Goal: Entertainment & Leisure: Consume media (video, audio)

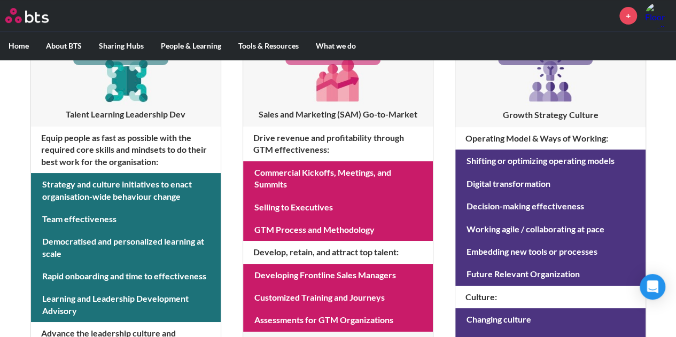
scroll to position [214, 0]
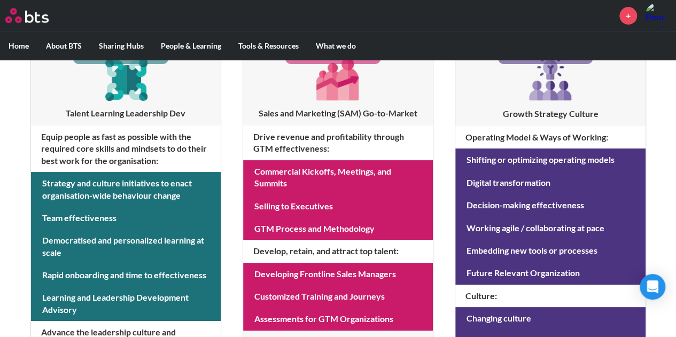
click at [17, 45] on label "Home" at bounding box center [18, 46] width 37 height 28
click at [0, 0] on input "Home" at bounding box center [0, 0] width 0 height 0
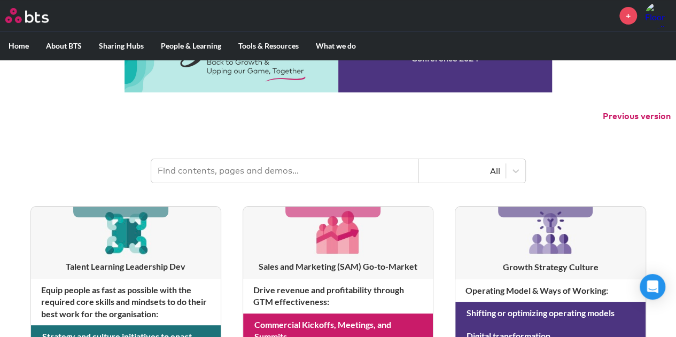
scroll to position [0, 0]
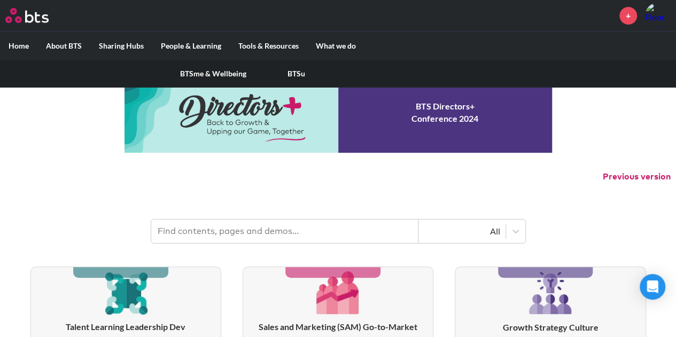
click at [197, 44] on label "People & Learning" at bounding box center [190, 46] width 77 height 28
click at [0, 0] on input "People & Learning" at bounding box center [0, 0] width 0 height 0
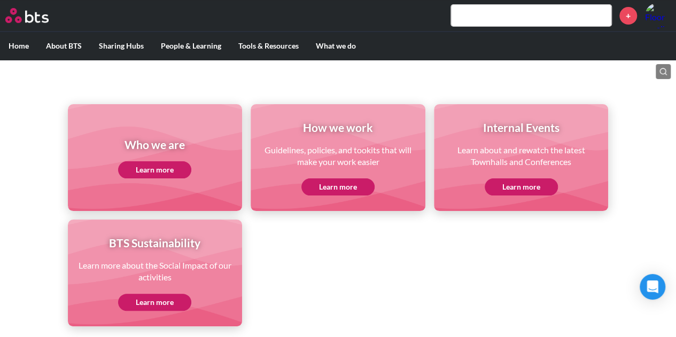
scroll to position [107, 0]
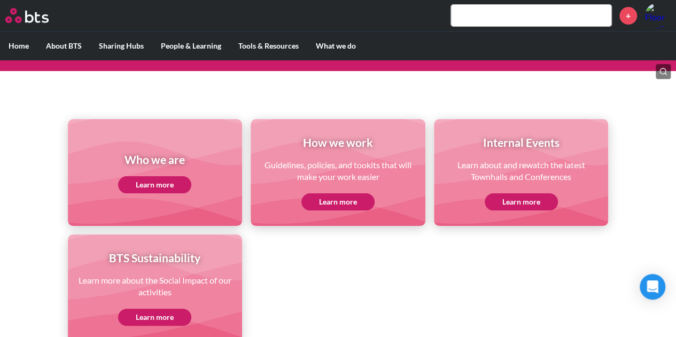
click at [180, 187] on link "Learn more" at bounding box center [154, 184] width 73 height 17
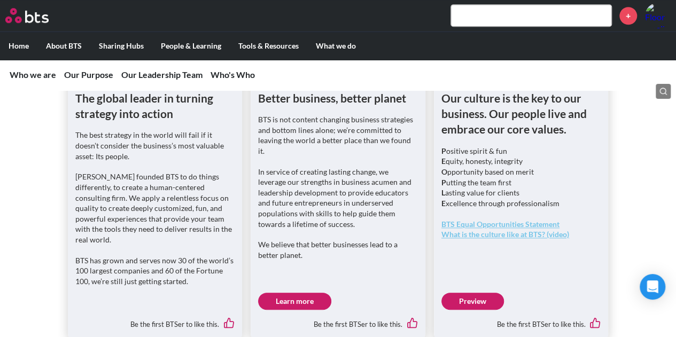
scroll to position [481, 0]
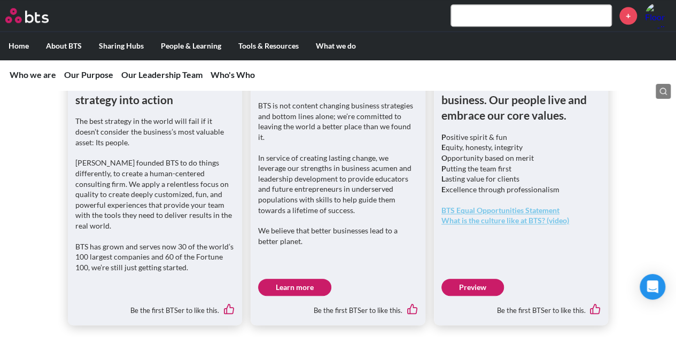
click at [292, 286] on link "Learn more" at bounding box center [294, 287] width 73 height 17
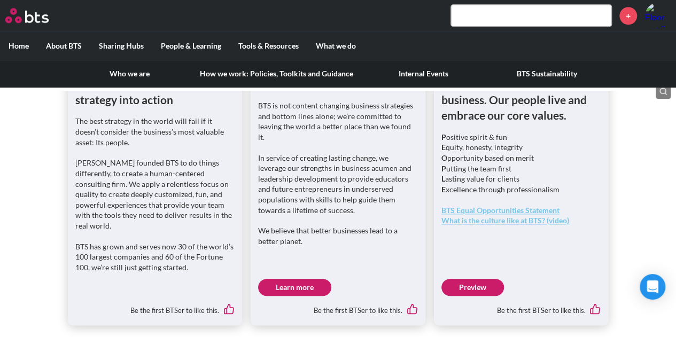
click at [76, 43] on label "About BTS" at bounding box center [63, 46] width 53 height 28
click at [0, 0] on input "About BTS" at bounding box center [0, 0] width 0 height 0
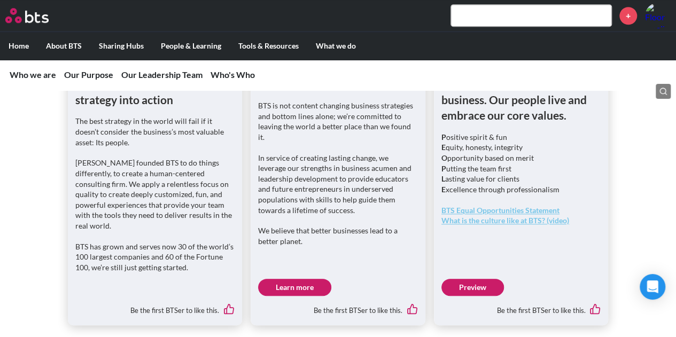
click at [463, 289] on link "Preview" at bounding box center [472, 287] width 62 height 17
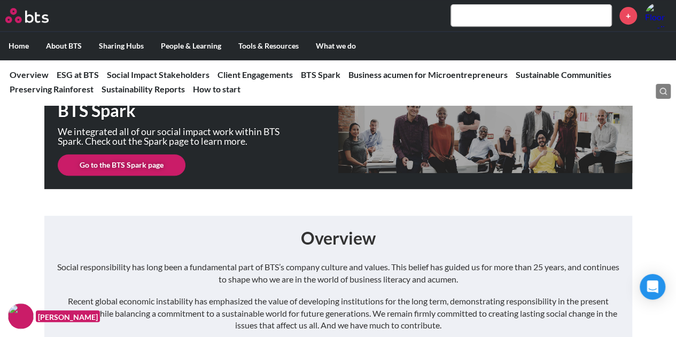
scroll to position [214, 0]
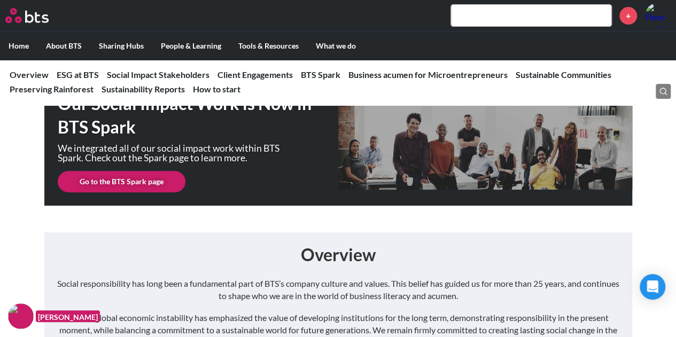
click at [150, 181] on link "Go to the BTS Spark page" at bounding box center [122, 181] width 128 height 21
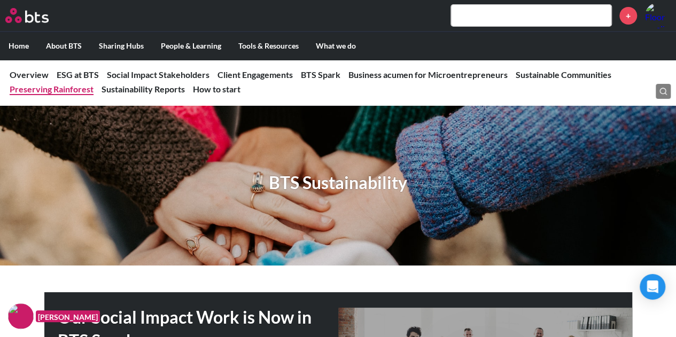
click at [72, 88] on link "Preserving Rainforest" at bounding box center [52, 89] width 84 height 10
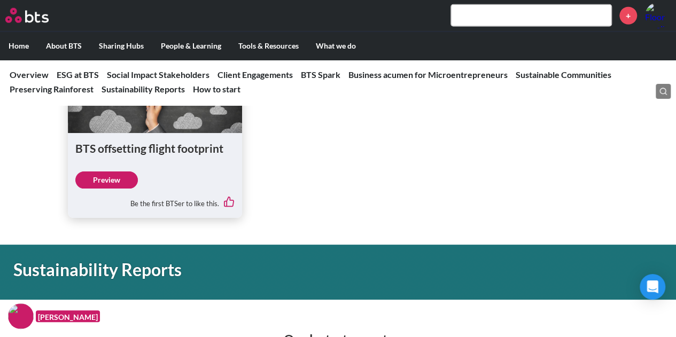
scroll to position [5418, 0]
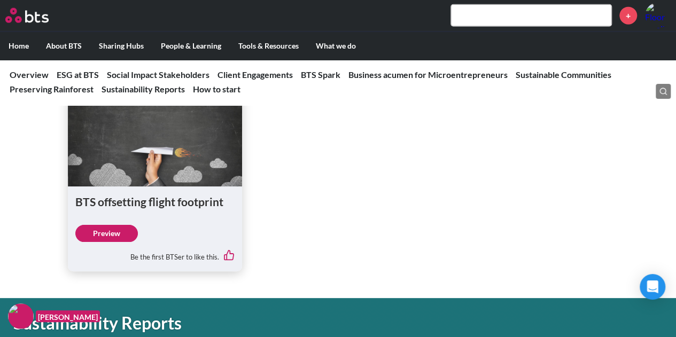
click at [123, 225] on link "Preview" at bounding box center [106, 233] width 62 height 17
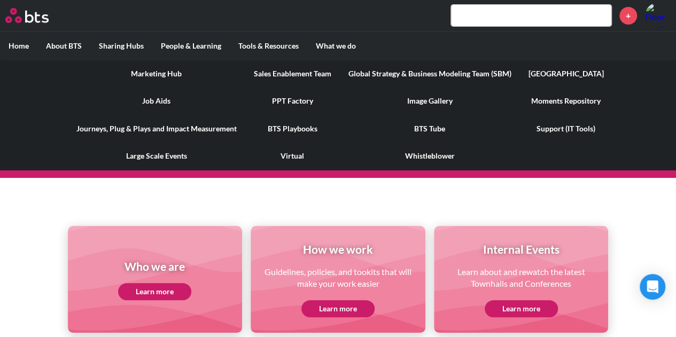
click at [443, 101] on link "Image Gallery" at bounding box center [430, 101] width 180 height 28
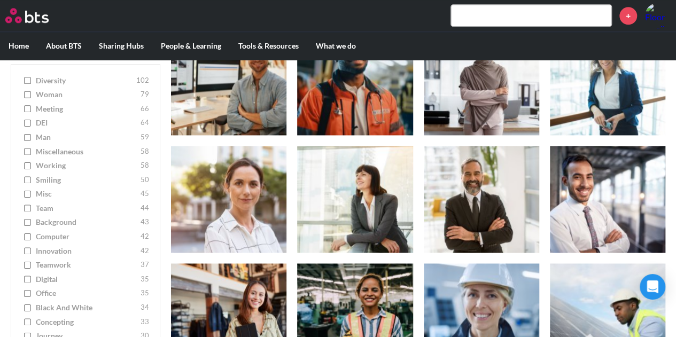
scroll to position [534, 0]
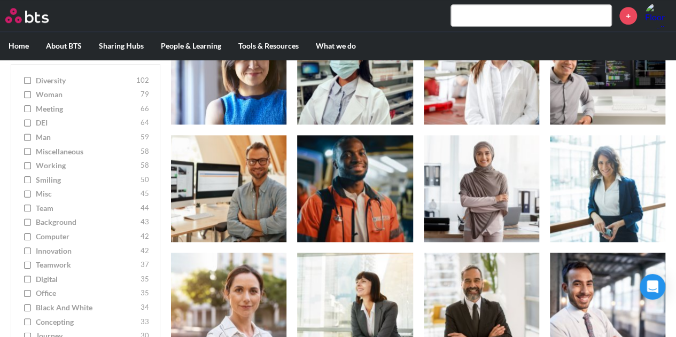
click at [52, 79] on span "diversity" at bounding box center [85, 80] width 98 height 11
click at [31, 79] on input "diversity 102" at bounding box center [27, 80] width 7 height 7
checkbox input "true"
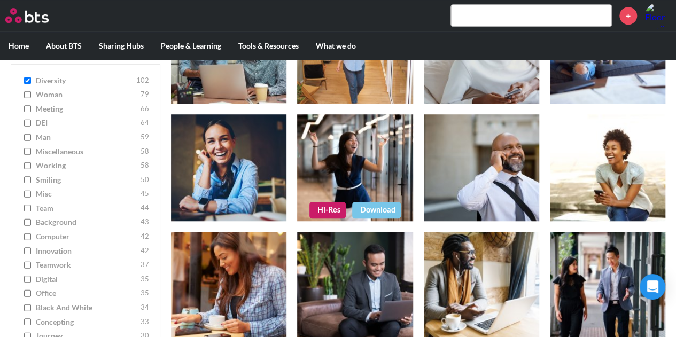
scroll to position [267, 0]
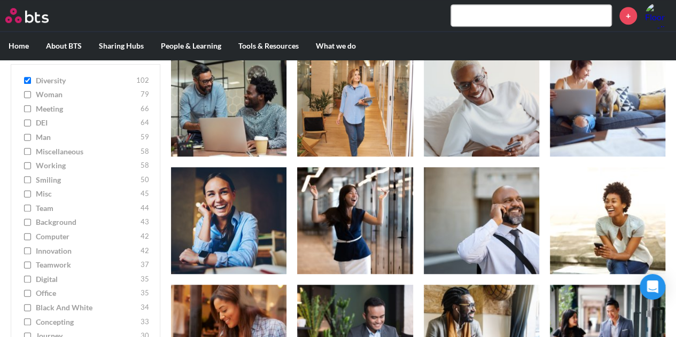
click at [31, 94] on label "woman 79" at bounding box center [85, 95] width 127 height 11
click at [31, 94] on input "woman 79" at bounding box center [27, 94] width 7 height 7
checkbox input "true"
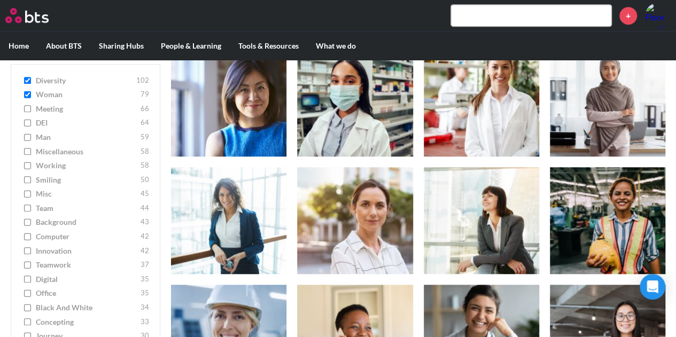
click at [27, 78] on input "diversity 102" at bounding box center [27, 80] width 7 height 7
checkbox input "false"
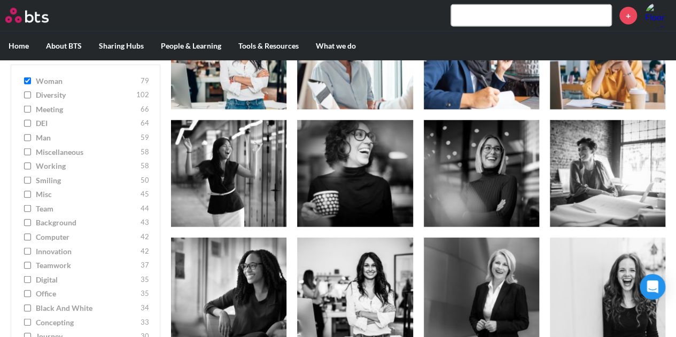
scroll to position [1335, 0]
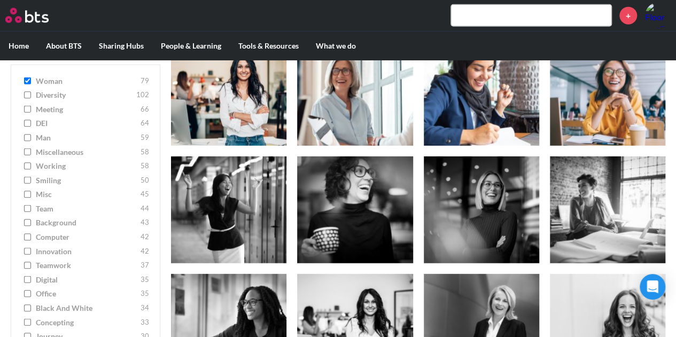
click at [30, 107] on input "meeting 66" at bounding box center [27, 108] width 7 height 7
checkbox input "true"
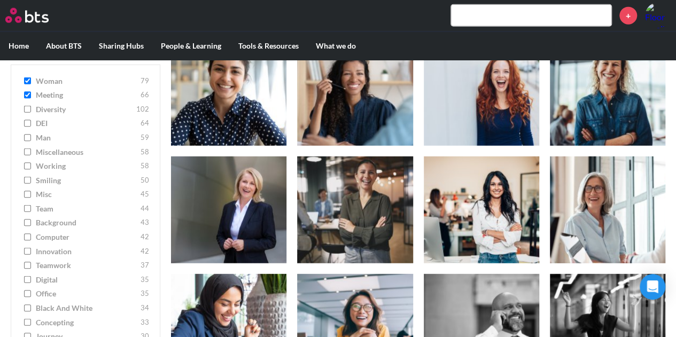
click at [30, 83] on input "woman 79" at bounding box center [27, 80] width 7 height 7
checkbox input "false"
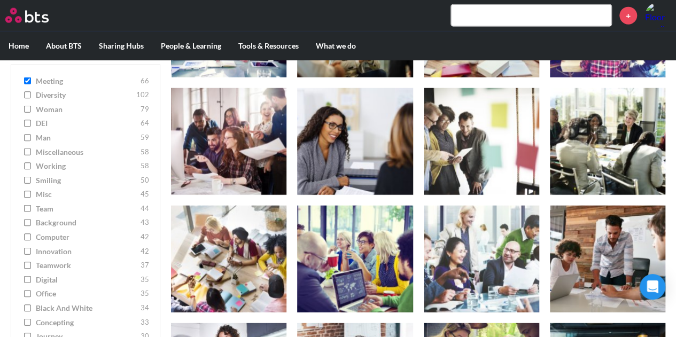
scroll to position [1228, 0]
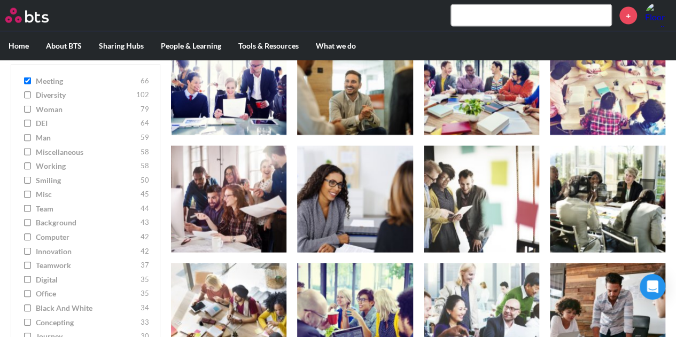
click at [26, 163] on input "working 58" at bounding box center [27, 165] width 7 height 7
checkbox input "true"
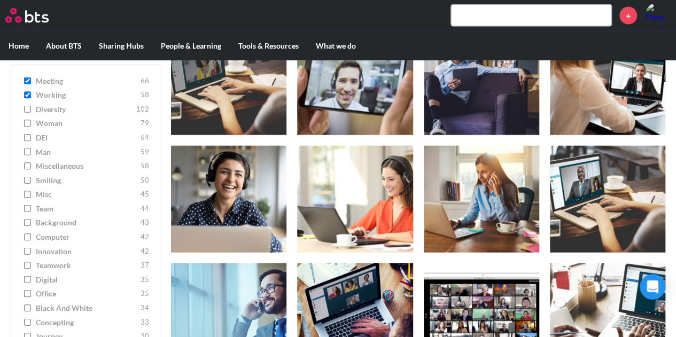
click at [29, 81] on input "meeting 66" at bounding box center [27, 80] width 7 height 7
checkbox input "false"
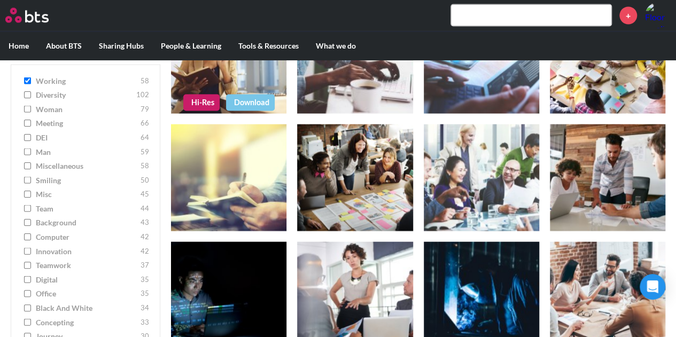
scroll to position [996, 0]
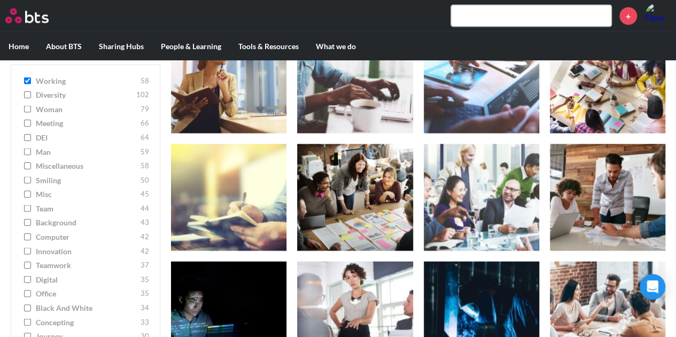
click at [28, 83] on input "working 58" at bounding box center [27, 80] width 7 height 7
checkbox input "false"
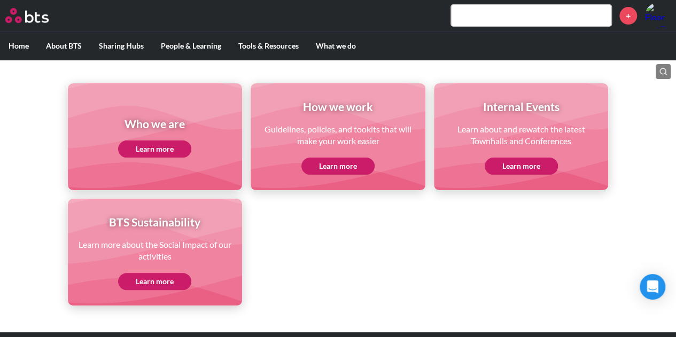
scroll to position [160, 0]
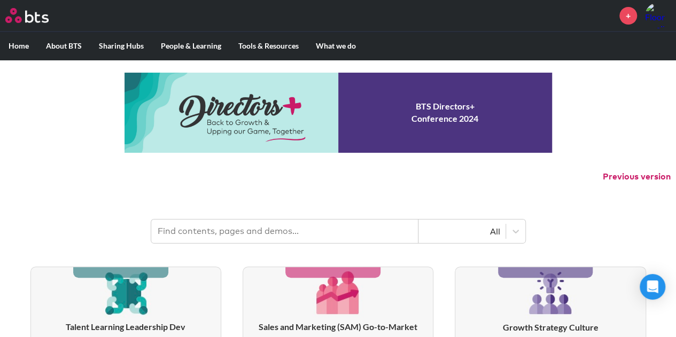
click at [227, 232] on input "text" at bounding box center [284, 232] width 267 height 24
type input "beats"
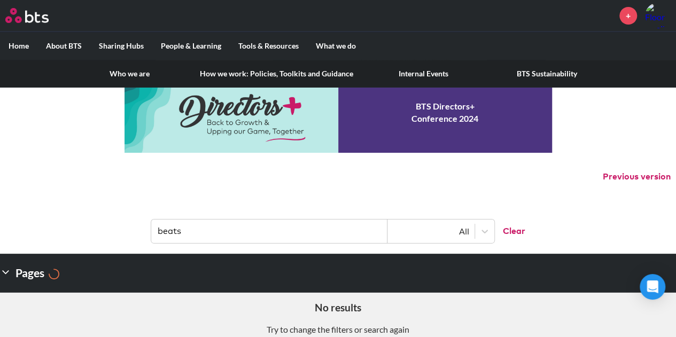
click at [53, 46] on label "About BTS" at bounding box center [63, 46] width 53 height 28
click at [0, 0] on input "About BTS" at bounding box center [0, 0] width 0 height 0
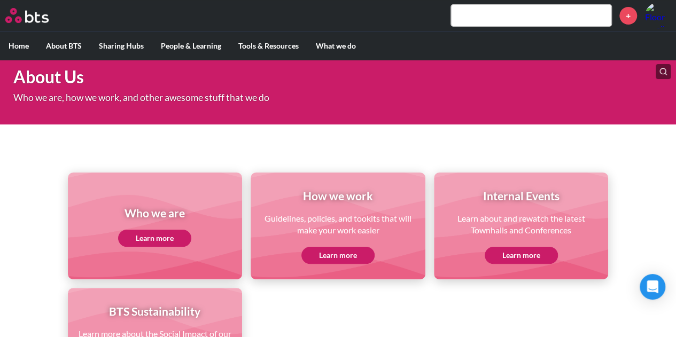
scroll to position [107, 0]
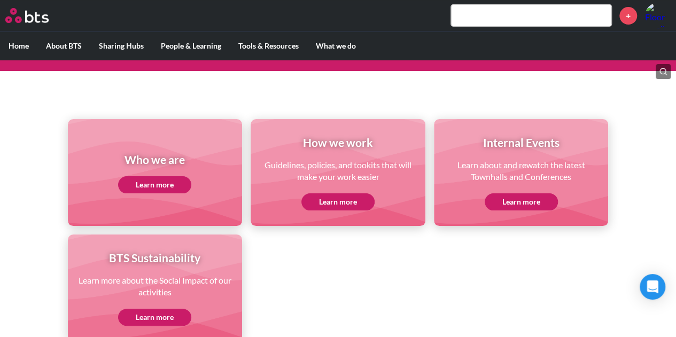
click at [524, 202] on link "Learn more" at bounding box center [520, 201] width 73 height 17
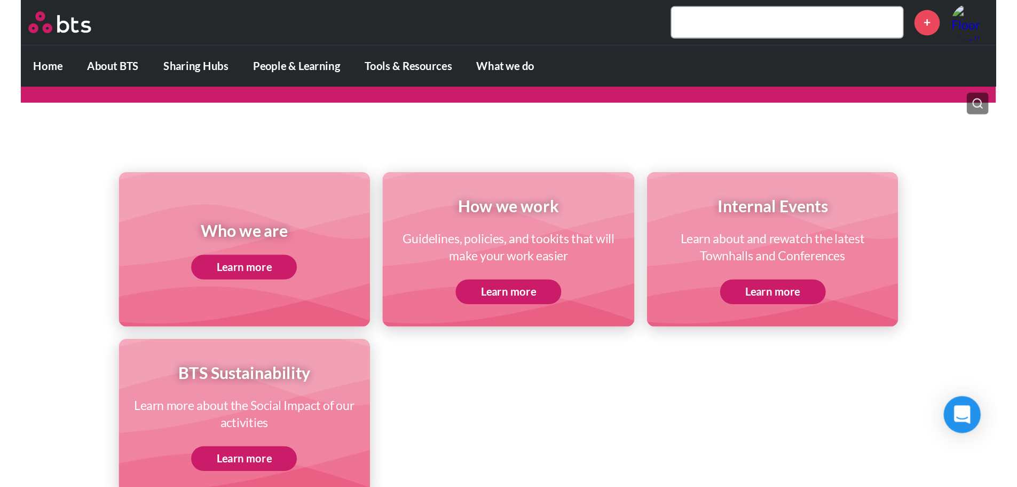
scroll to position [25, 0]
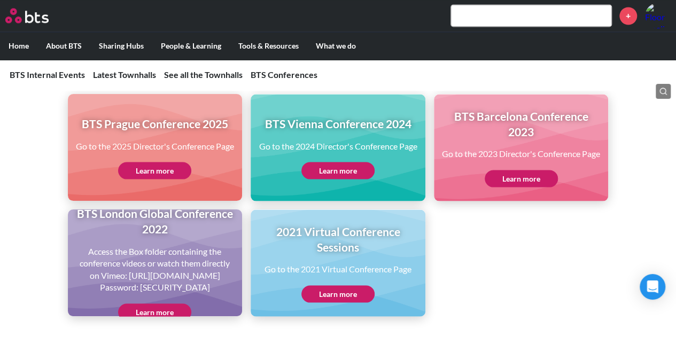
scroll to position [945, 0]
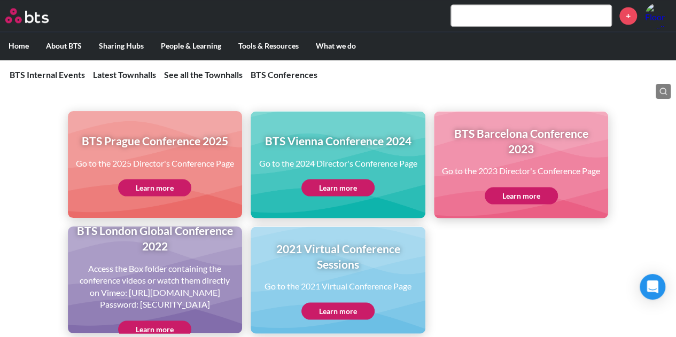
click at [169, 196] on link "Learn more" at bounding box center [154, 187] width 73 height 17
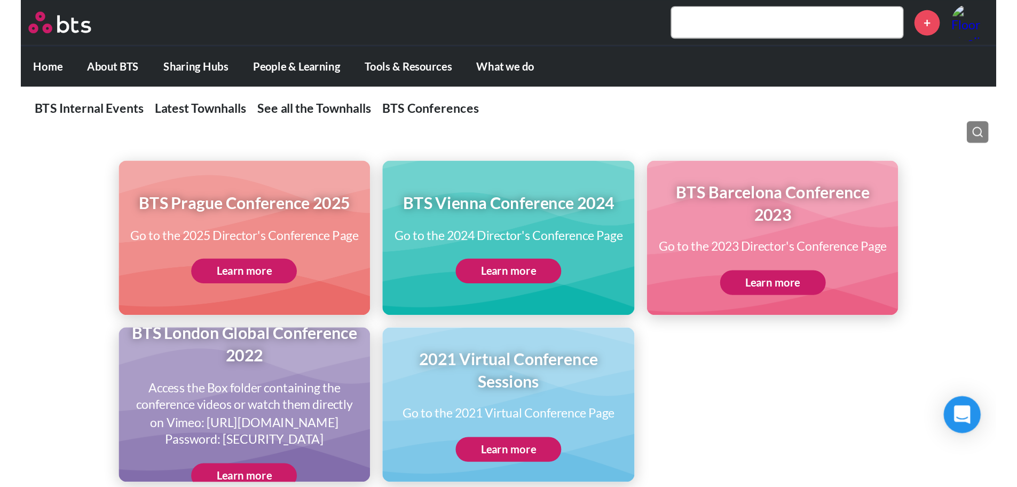
scroll to position [904, 0]
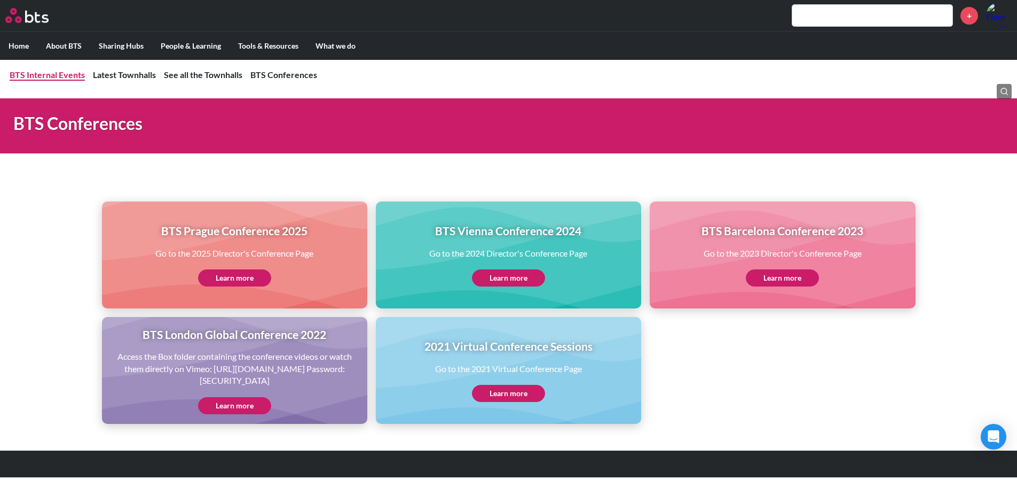
click at [71, 75] on link "BTS Internal Events" at bounding box center [47, 74] width 75 height 10
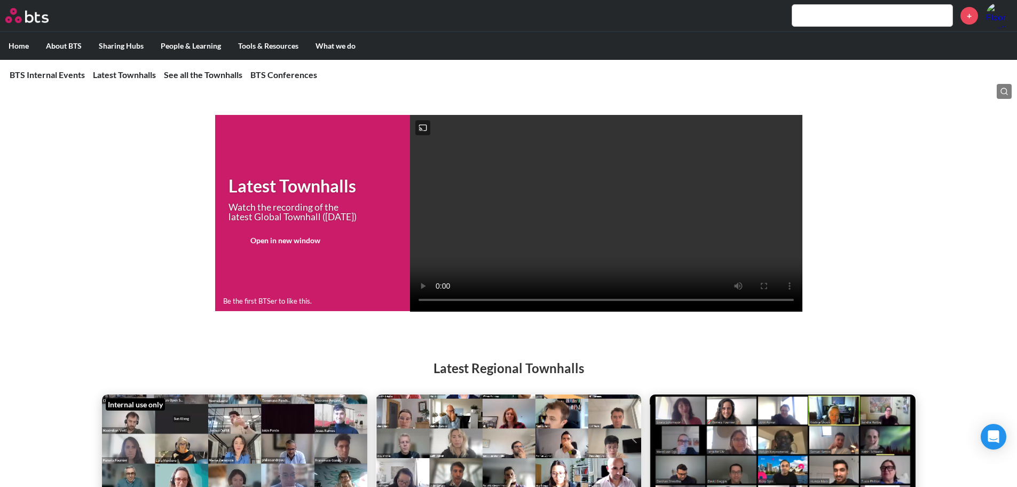
scroll to position [156, 0]
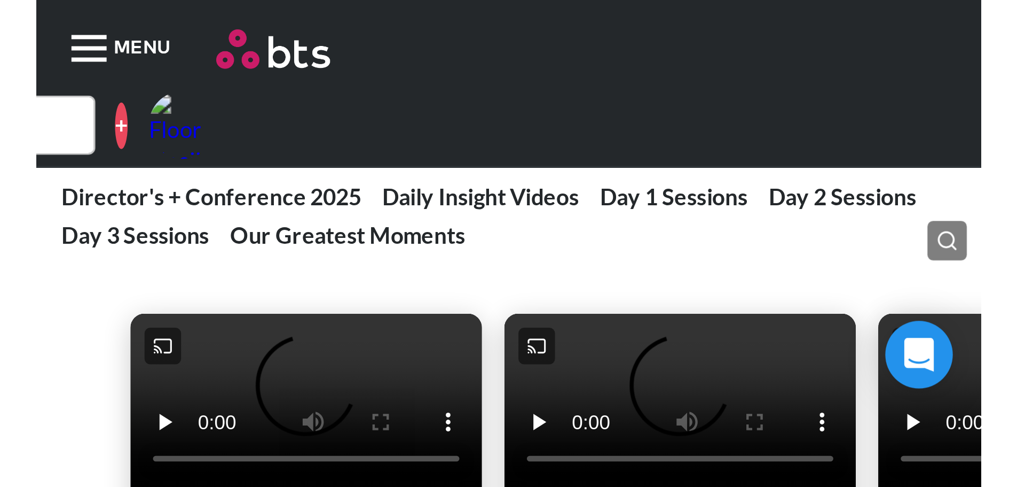
scroll to position [374, 0]
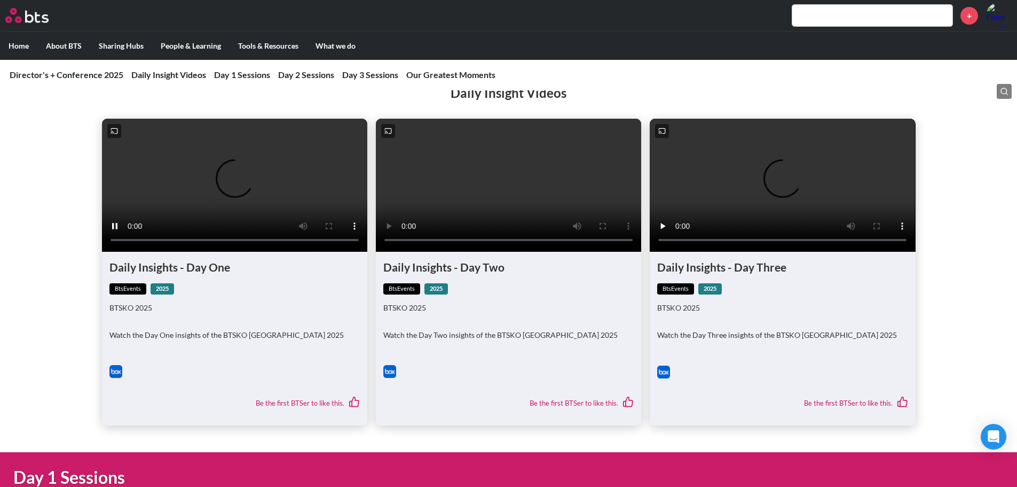
click at [246, 203] on video at bounding box center [234, 185] width 265 height 133
click at [444, 206] on video at bounding box center [508, 185] width 265 height 133
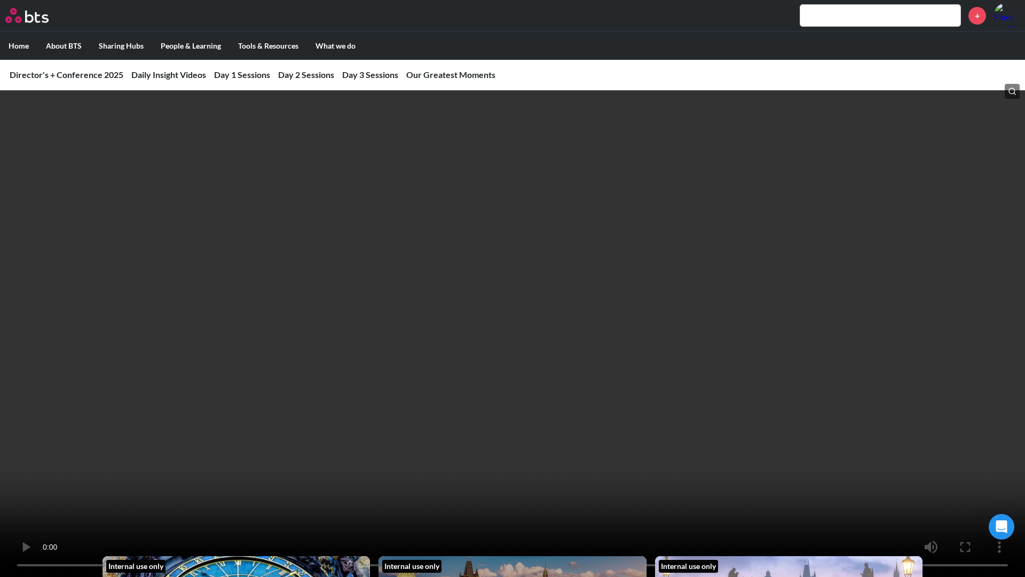
click at [508, 336] on video at bounding box center [512, 288] width 1025 height 577
click at [553, 269] on video at bounding box center [512, 288] width 1025 height 577
click at [570, 278] on video at bounding box center [512, 288] width 1025 height 577
click at [562, 275] on video at bounding box center [512, 288] width 1025 height 577
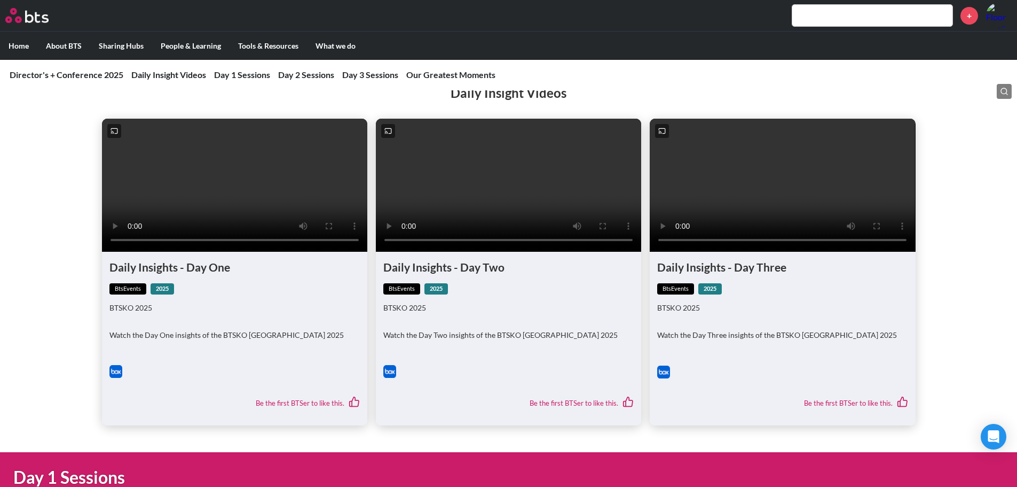
click at [683, 227] on video at bounding box center [782, 185] width 265 height 133
click at [547, 210] on video at bounding box center [508, 185] width 265 height 133
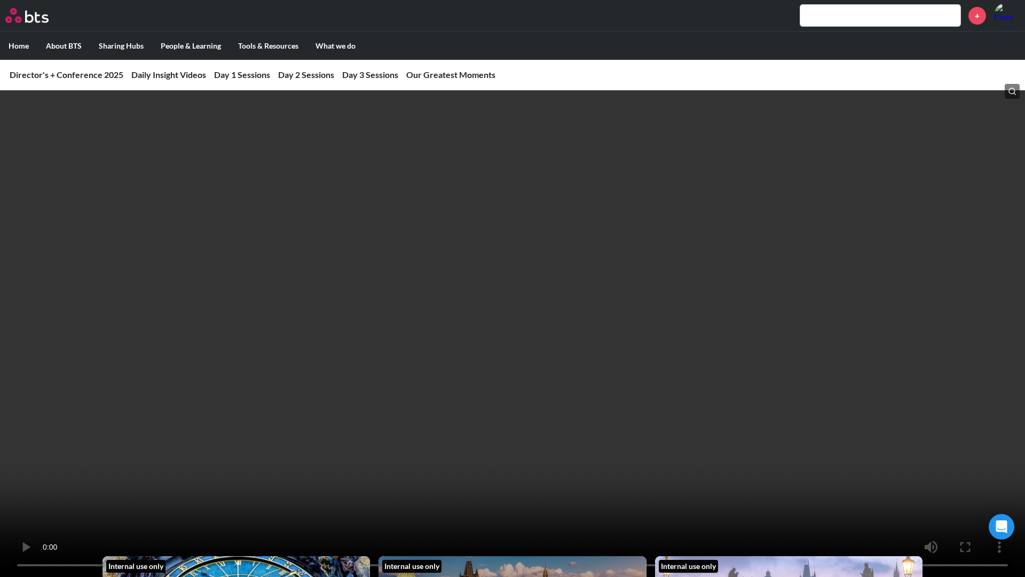
click at [656, 336] on video at bounding box center [512, 288] width 1025 height 577
click at [662, 315] on video at bounding box center [512, 288] width 1025 height 577
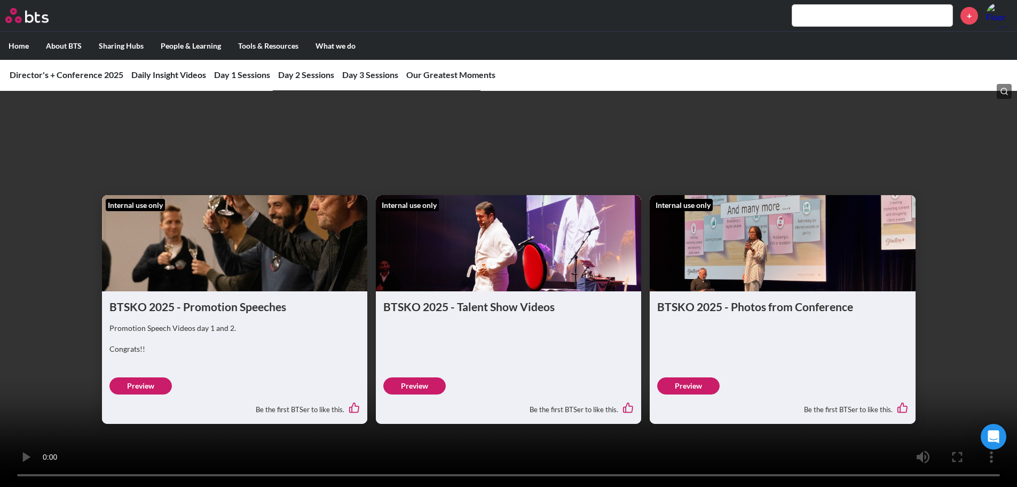
scroll to position [3348, 0]
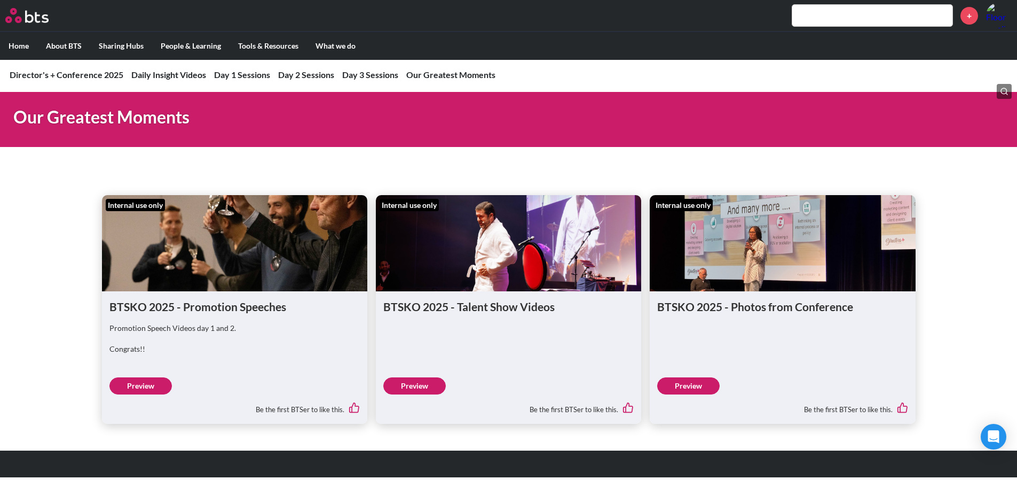
click at [683, 336] on link "Preview" at bounding box center [688, 385] width 62 height 17
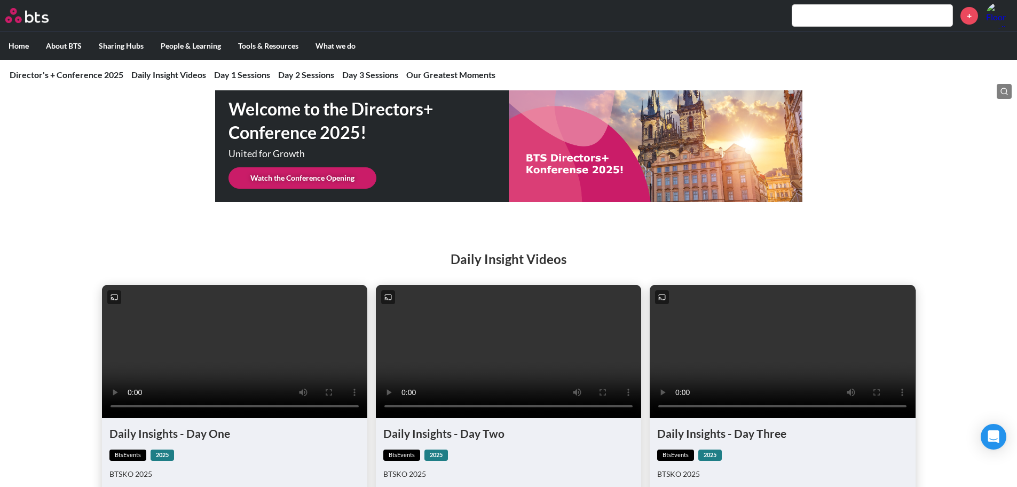
scroll to position [250, 0]
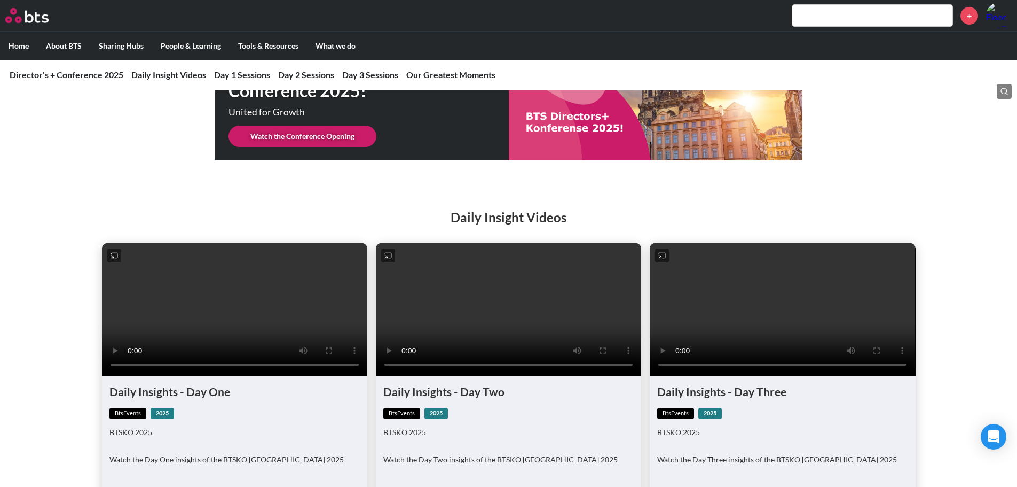
click at [683, 300] on video at bounding box center [782, 309] width 265 height 133
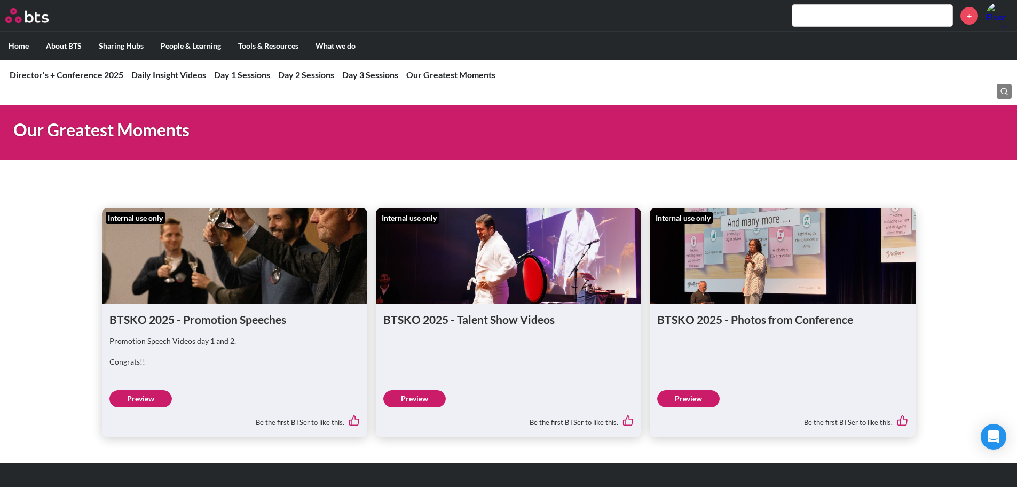
scroll to position [3348, 0]
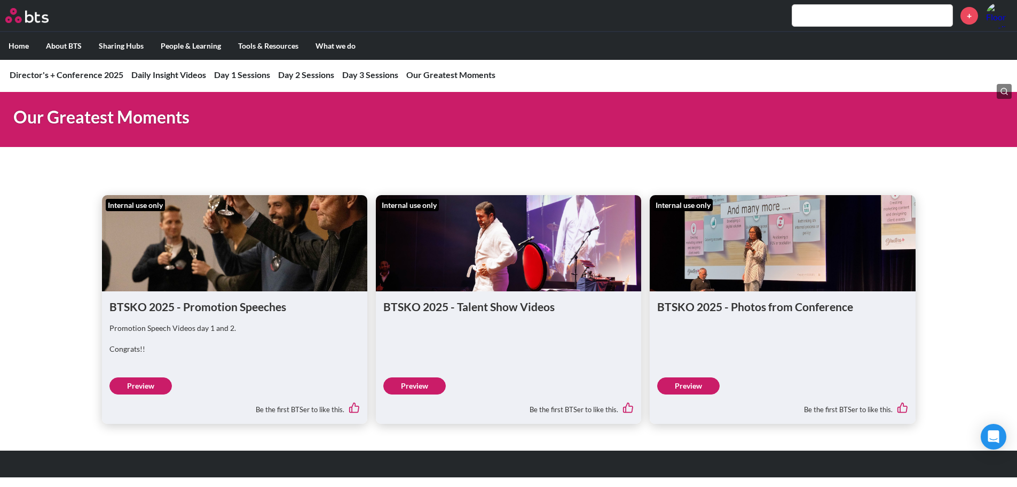
click at [499, 273] on figure at bounding box center [508, 243] width 265 height 96
click at [428, 336] on link "Preview" at bounding box center [414, 385] width 62 height 17
